Goal: Task Accomplishment & Management: Manage account settings

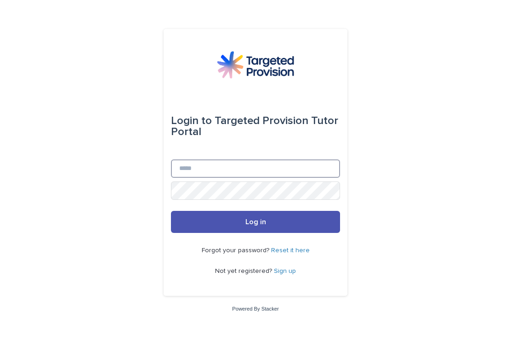
click at [210, 168] on input "Email" at bounding box center [255, 169] width 169 height 18
click at [204, 178] on input "Email" at bounding box center [255, 169] width 169 height 18
type input "**********"
click at [256, 230] on button "Log in" at bounding box center [255, 222] width 169 height 22
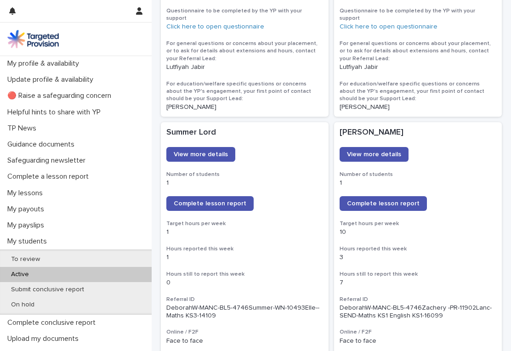
scroll to position [631, 0]
click at [203, 200] on span "Complete lesson report" at bounding box center [210, 203] width 73 height 6
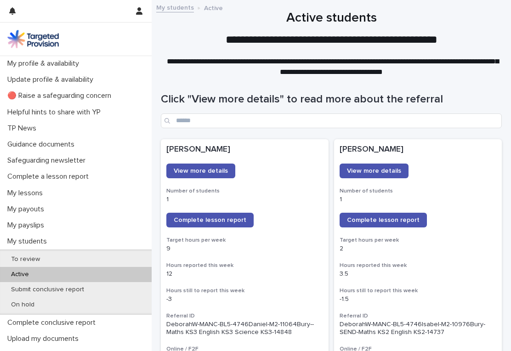
scroll to position [0, 0]
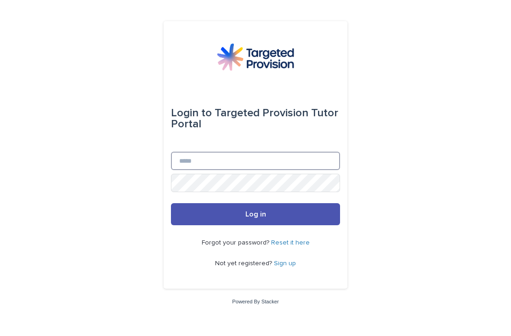
type input "**********"
click at [256, 225] on button "Log in" at bounding box center [255, 214] width 169 height 22
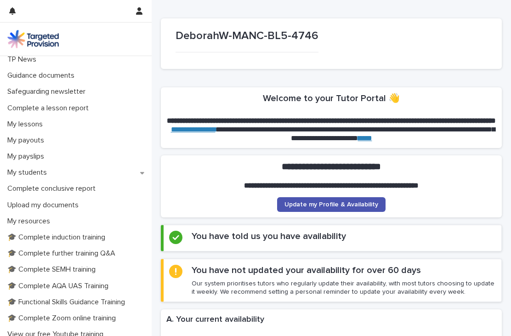
scroll to position [69, 0]
click at [29, 123] on p "My lessons" at bounding box center [27, 124] width 46 height 9
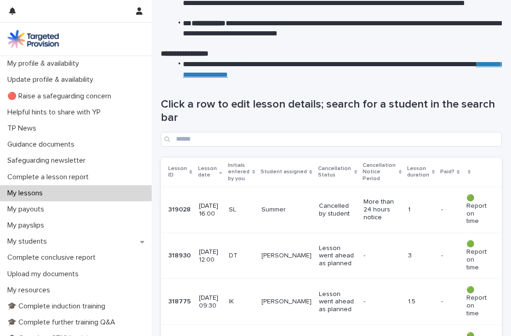
scroll to position [90, 0]
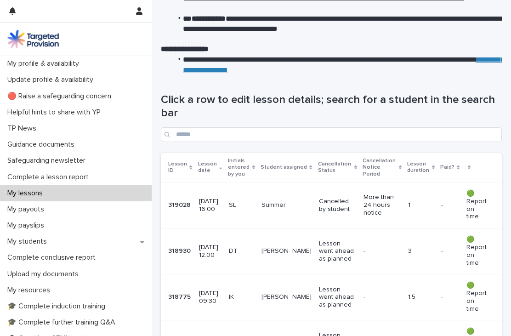
click at [438, 203] on td "1" at bounding box center [421, 205] width 33 height 46
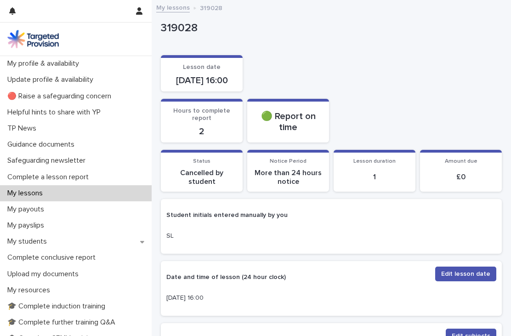
click at [469, 279] on span "Edit lesson date" at bounding box center [466, 274] width 49 height 9
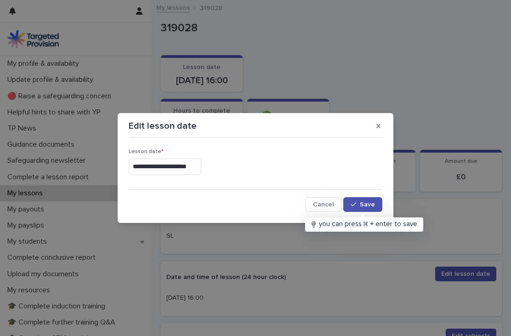
click at [140, 166] on input "**********" at bounding box center [165, 167] width 73 height 16
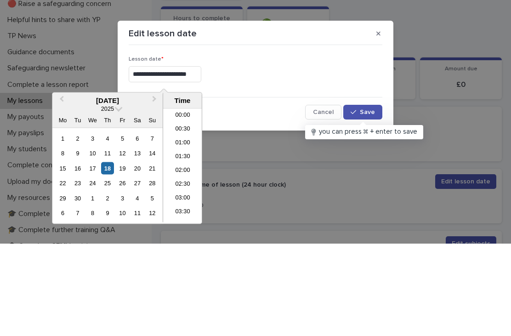
scroll to position [391, 0]
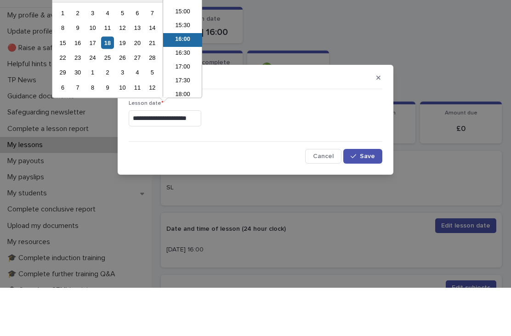
click at [78, 70] on div "9" at bounding box center [77, 76] width 12 height 12
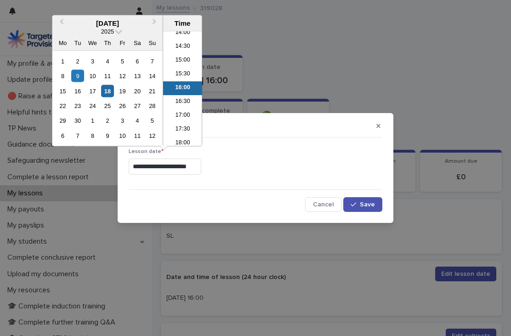
type input "**********"
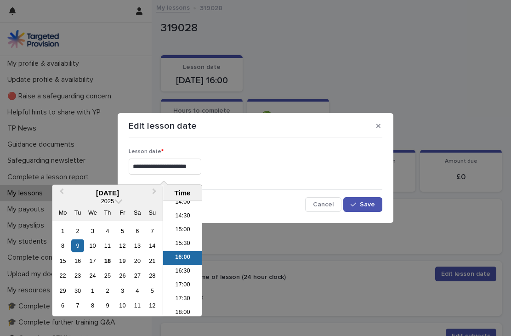
click at [369, 205] on span "Save" at bounding box center [367, 204] width 15 height 6
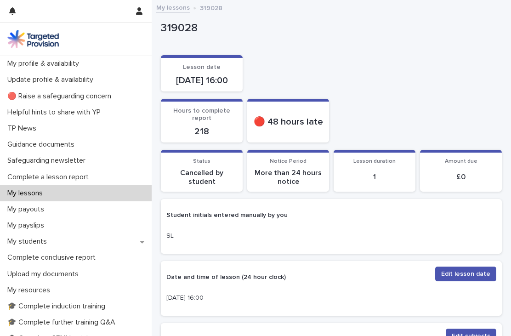
scroll to position [0, 0]
click at [138, 8] on icon "button" at bounding box center [139, 10] width 6 height 7
click at [106, 36] on p "Log Out" at bounding box center [113, 39] width 58 height 16
